Goal: Task Accomplishment & Management: Manage account settings

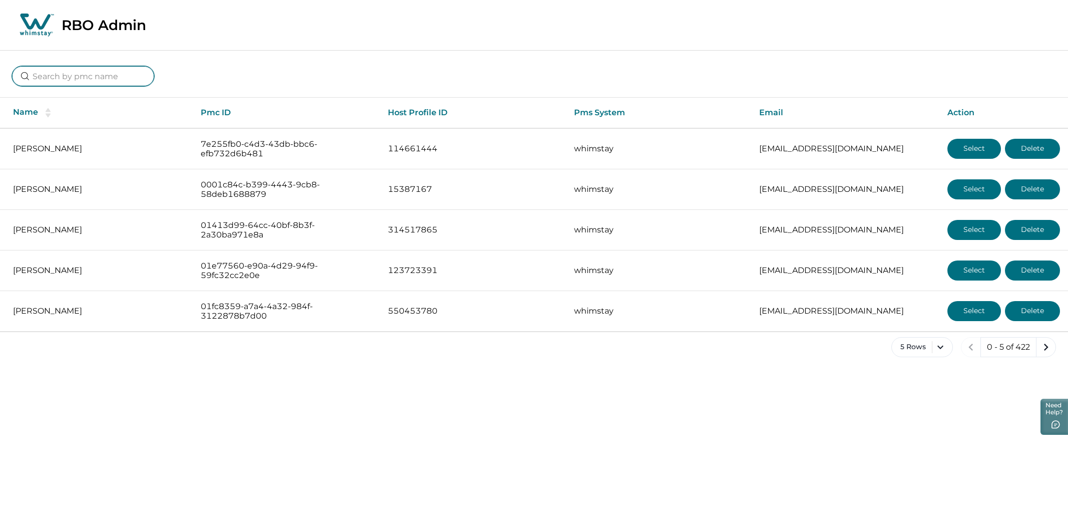
click at [75, 77] on input at bounding box center [83, 76] width 142 height 20
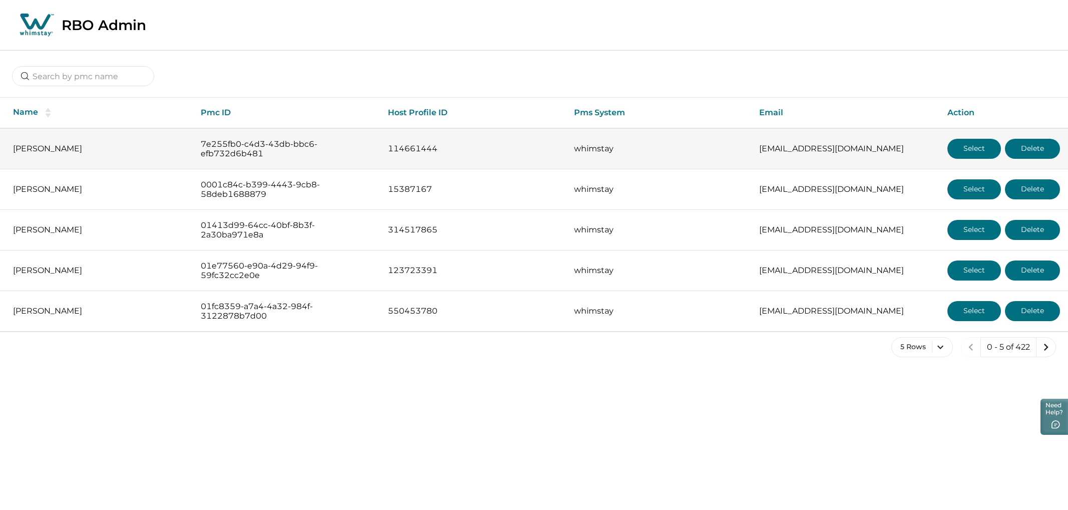
click at [961, 142] on button "Select" at bounding box center [974, 149] width 54 height 20
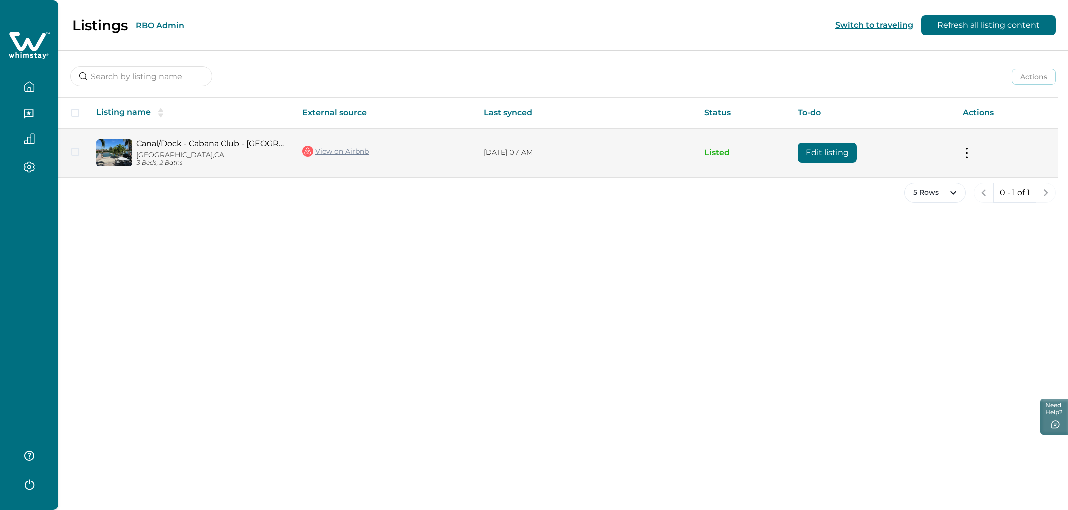
click at [841, 154] on button "Edit listing" at bounding box center [827, 153] width 59 height 20
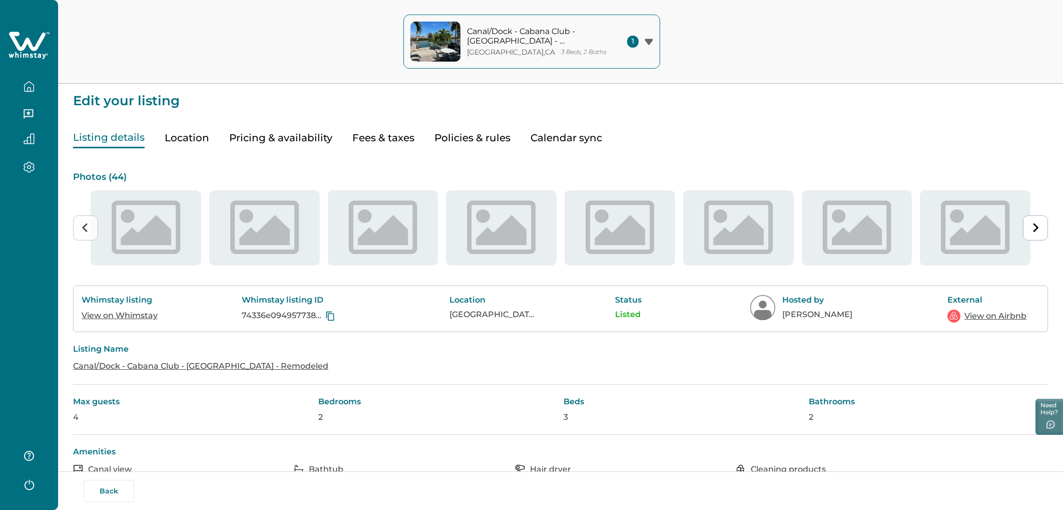
click at [180, 139] on button "Location" at bounding box center [187, 138] width 45 height 21
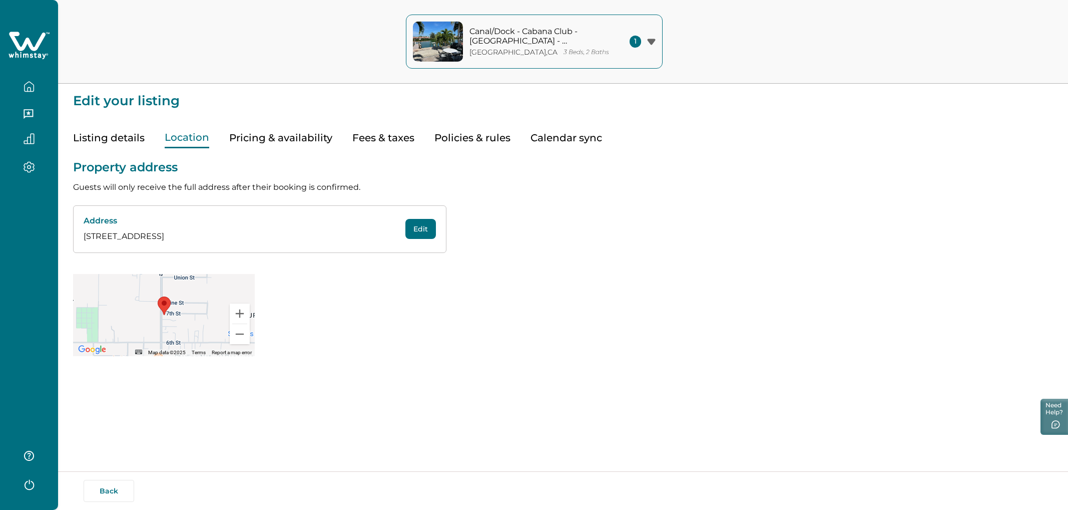
click at [417, 231] on button "Edit" at bounding box center [420, 229] width 31 height 20
select select "CA"
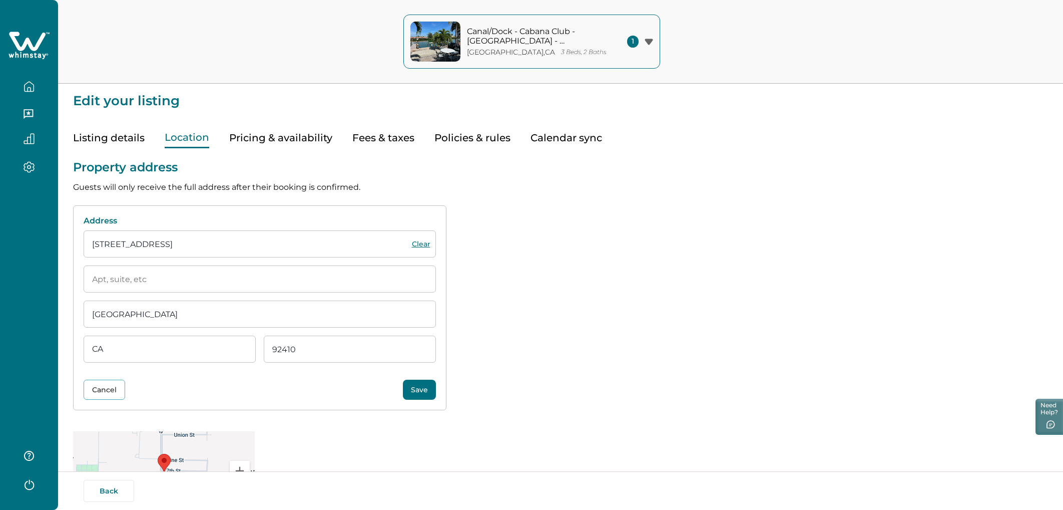
click at [193, 319] on input "San Bernardino" at bounding box center [260, 313] width 352 height 27
drag, startPoint x: 183, startPoint y: 318, endPoint x: 112, endPoint y: 299, distance: 73.1
click at [111, 303] on input "San Bernardino" at bounding box center [260, 313] width 352 height 27
click at [140, 241] on input "27 7th St" at bounding box center [260, 243] width 352 height 27
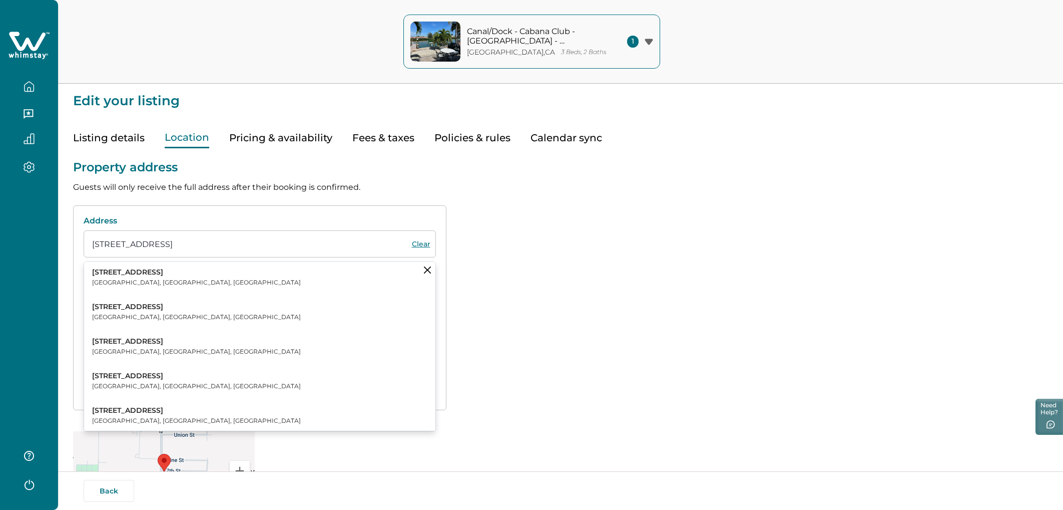
click at [140, 241] on input "27 7th St" at bounding box center [260, 243] width 352 height 27
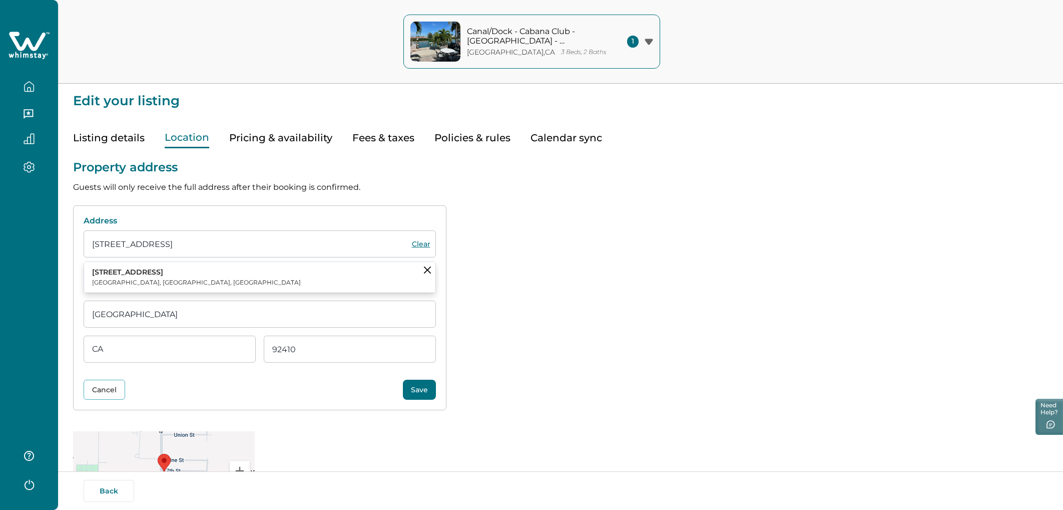
click at [120, 279] on p "Key Colony Beach, FL, USA" at bounding box center [196, 282] width 209 height 10
type input "27 7th St"
type input "Key Largo"
select select "FL"
type input "33037"
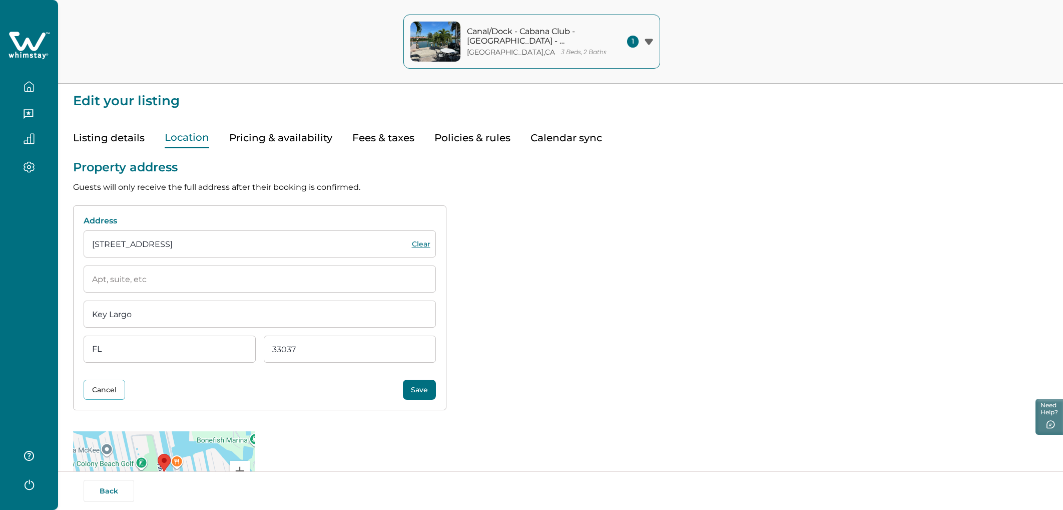
click at [135, 312] on input "Key Largo" at bounding box center [260, 313] width 352 height 27
click at [171, 334] on form "27 7th St Clear Key Largo State AL AK AZ AR CA CO CT DE DC FL GA HI ID IL IN IA…" at bounding box center [260, 296] width 352 height 132
click at [202, 318] on input "Key Largo" at bounding box center [260, 313] width 352 height 27
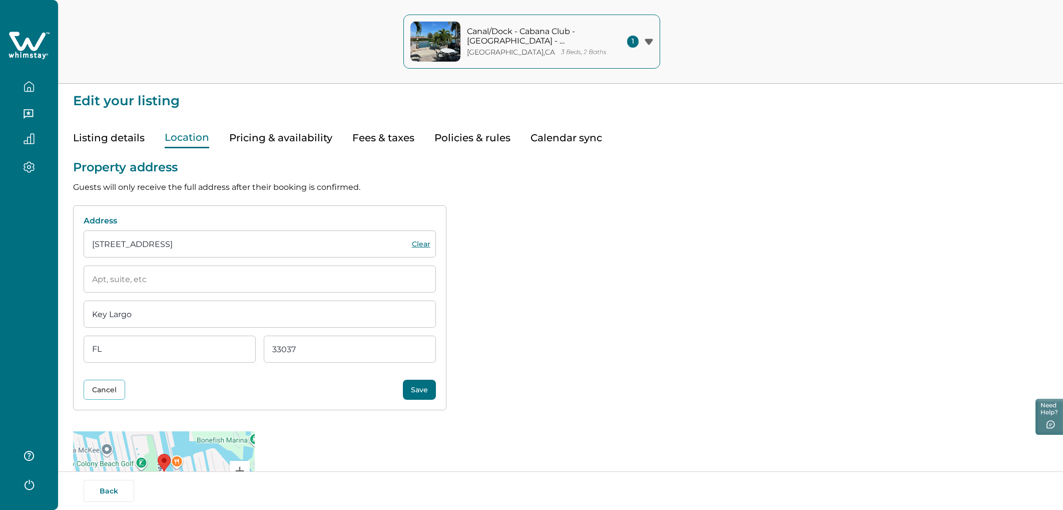
click at [171, 250] on input "27 7th St" at bounding box center [260, 243] width 352 height 27
click at [416, 393] on button "Save" at bounding box center [419, 389] width 33 height 20
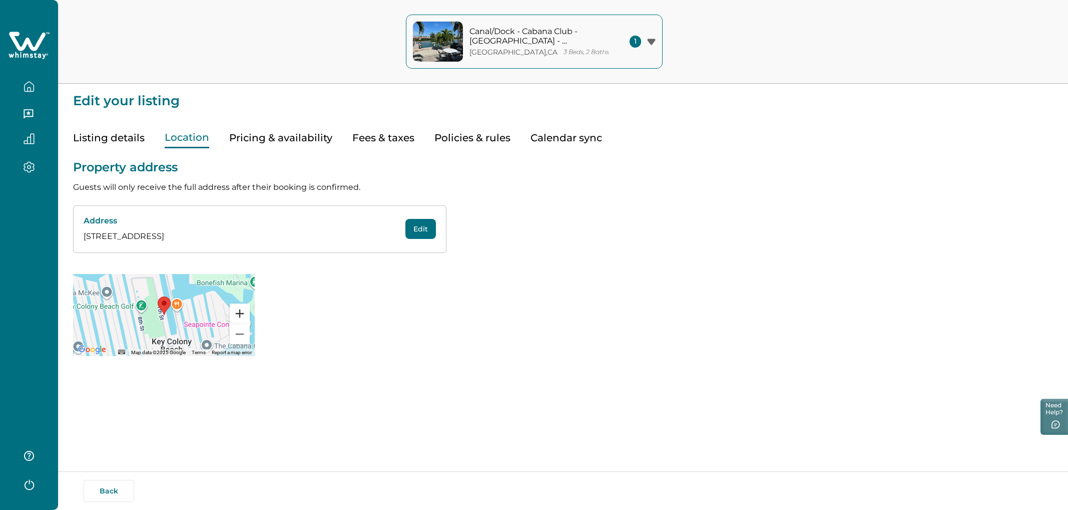
click at [243, 314] on button "Zoom in" at bounding box center [240, 313] width 20 height 20
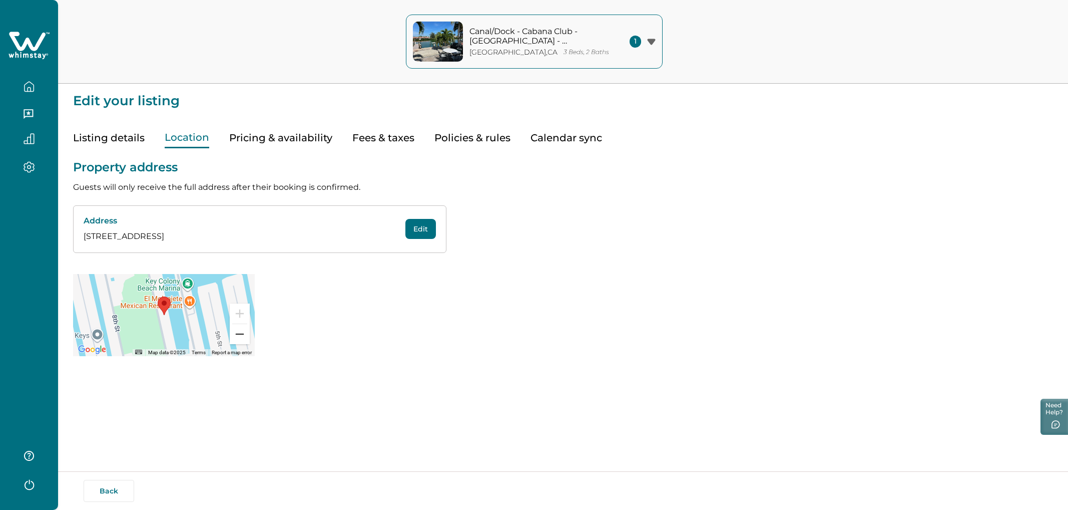
click at [242, 332] on button "Zoom out" at bounding box center [240, 334] width 20 height 20
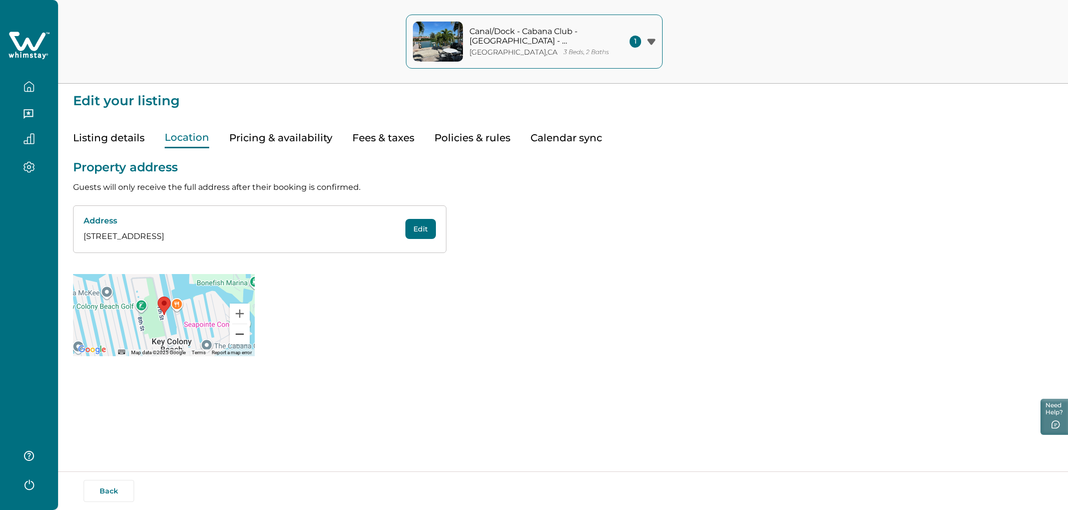
click at [242, 332] on button "Zoom out" at bounding box center [240, 334] width 20 height 20
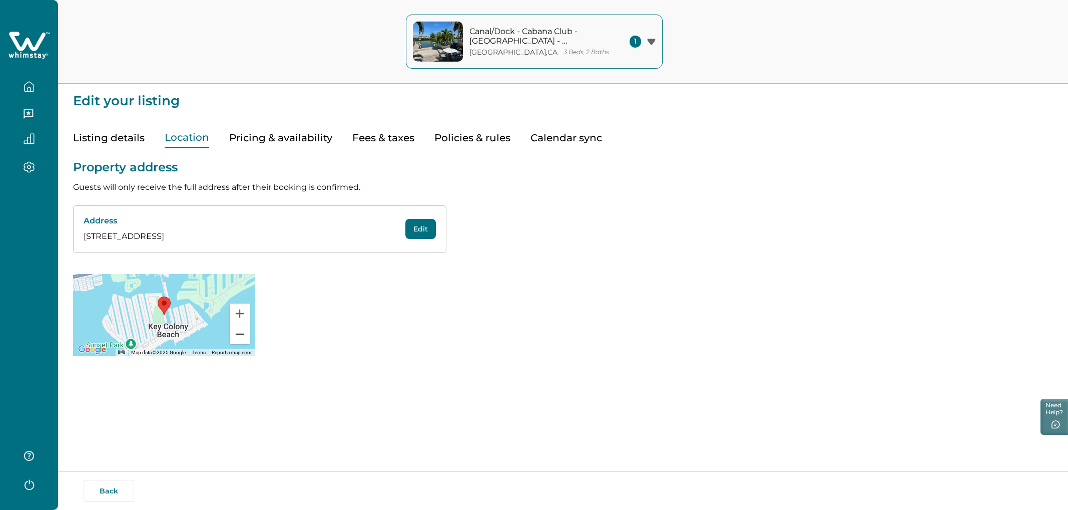
click at [242, 332] on button "Zoom out" at bounding box center [240, 334] width 20 height 20
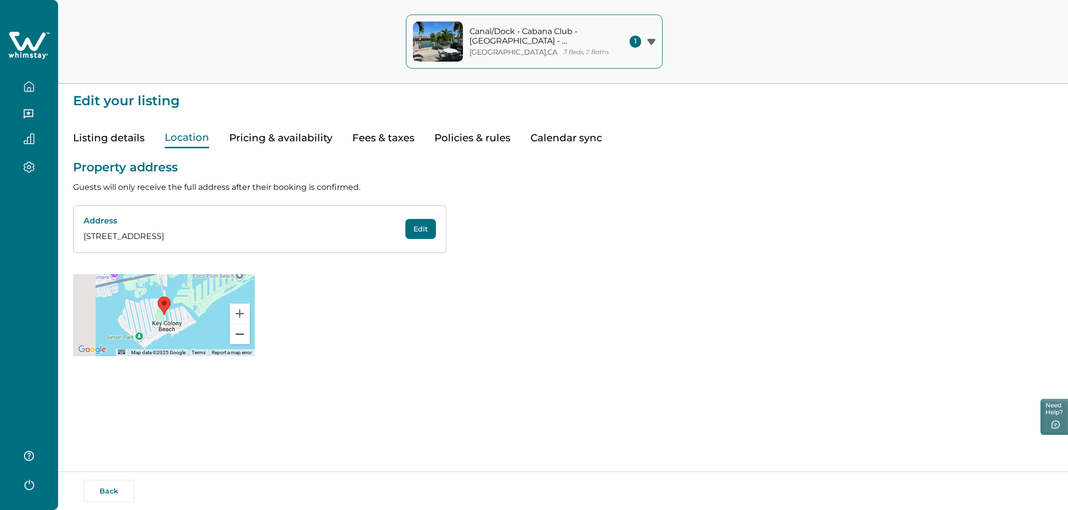
click at [242, 332] on button "Zoom out" at bounding box center [240, 334] width 20 height 20
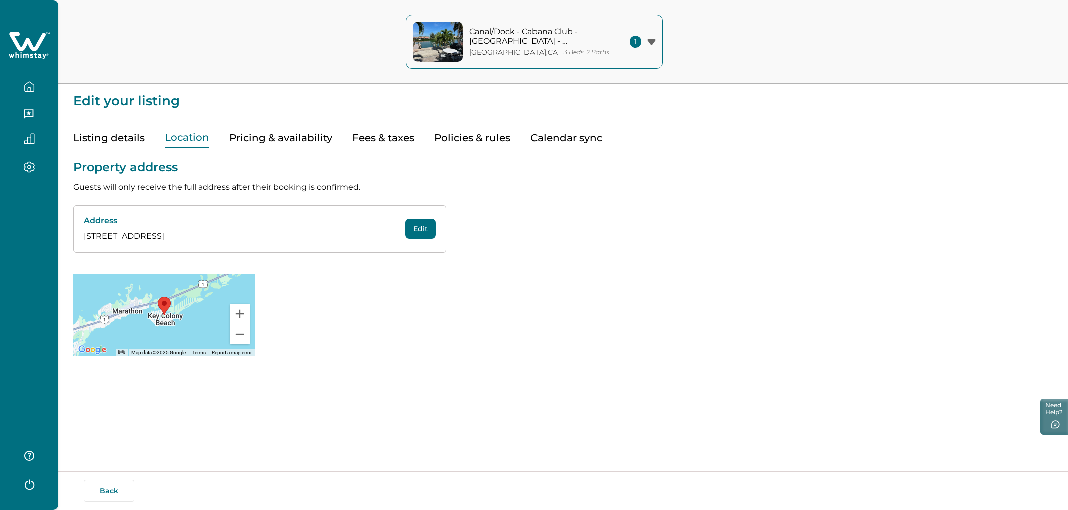
drag, startPoint x: 226, startPoint y: 239, endPoint x: 79, endPoint y: 239, distance: 146.6
click at [79, 239] on div "Address 27 7th St, Key Largo, FL, US, 33037 Edit" at bounding box center [259, 229] width 373 height 48
copy p "27 7th St, Key Largo, FL, US, 33037"
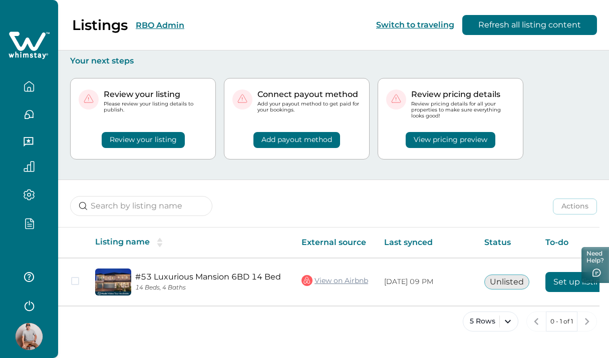
click at [303, 33] on div "Listings RBO Admin Switch to traveling Refresh all listing content" at bounding box center [304, 25] width 609 height 51
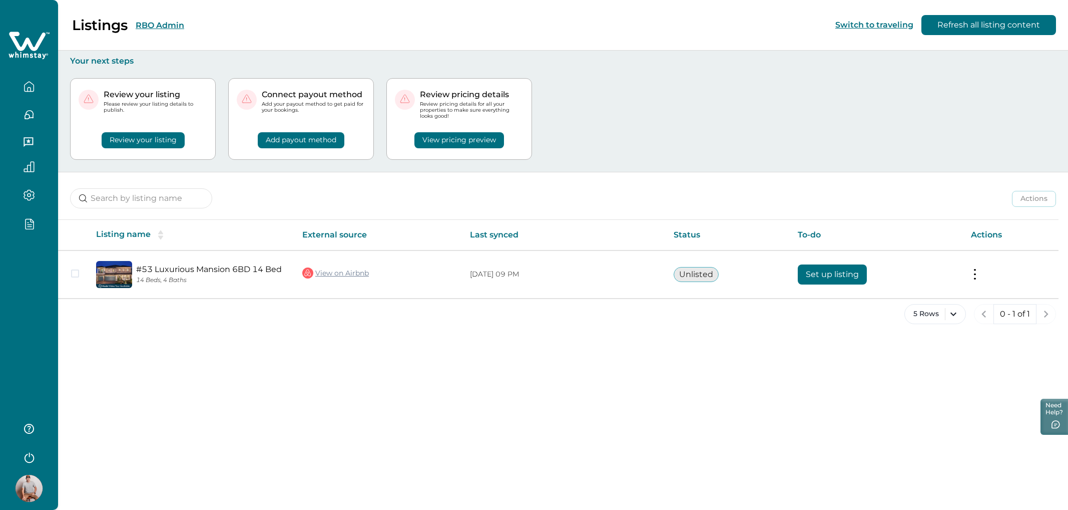
click at [178, 23] on button "RBO Admin" at bounding box center [160, 26] width 49 height 10
